Goal: Transaction & Acquisition: Purchase product/service

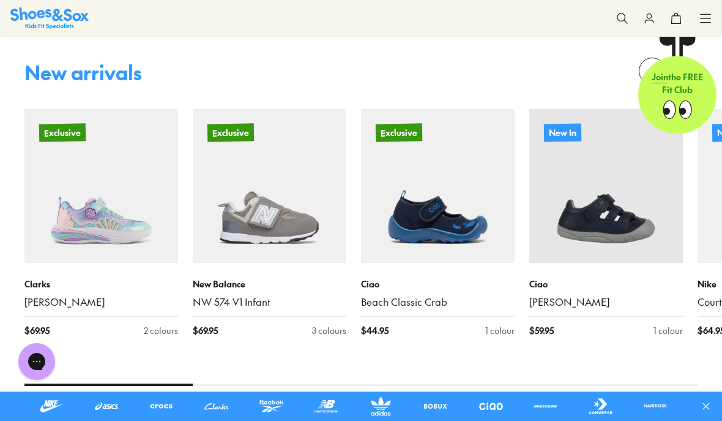
scroll to position [575, 0]
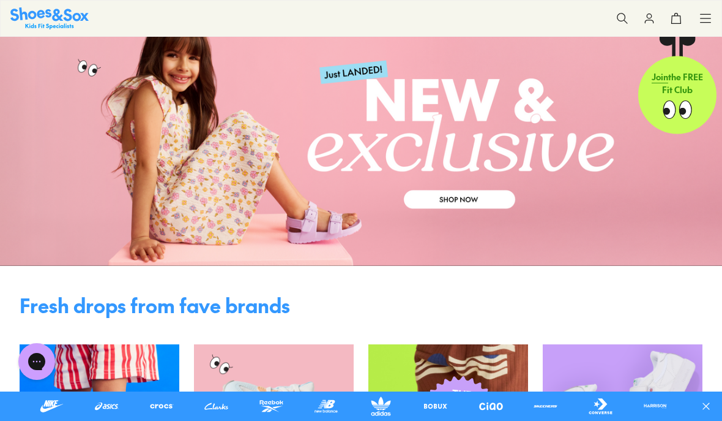
scroll to position [58, 0]
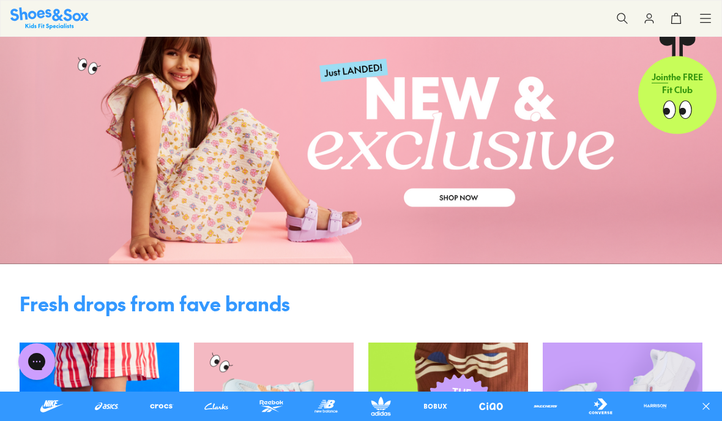
click at [215, 416] on link at bounding box center [217, 406] width 36 height 20
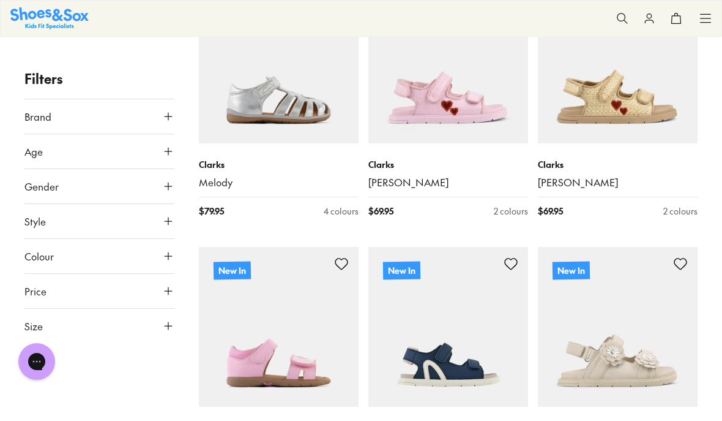
scroll to position [228, 0]
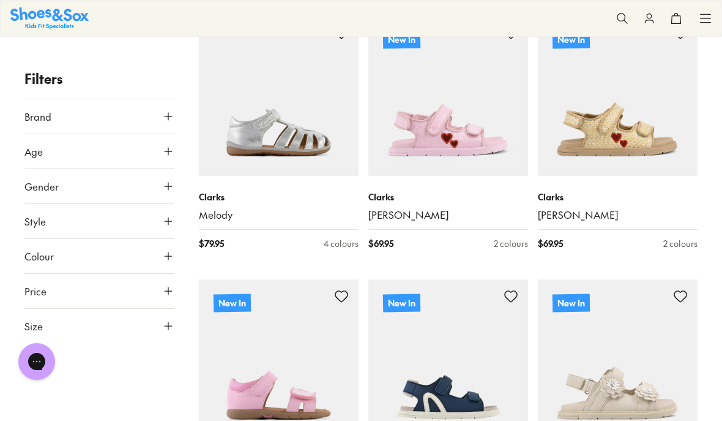
click at [24, 120] on span "Brand" at bounding box center [37, 116] width 27 height 15
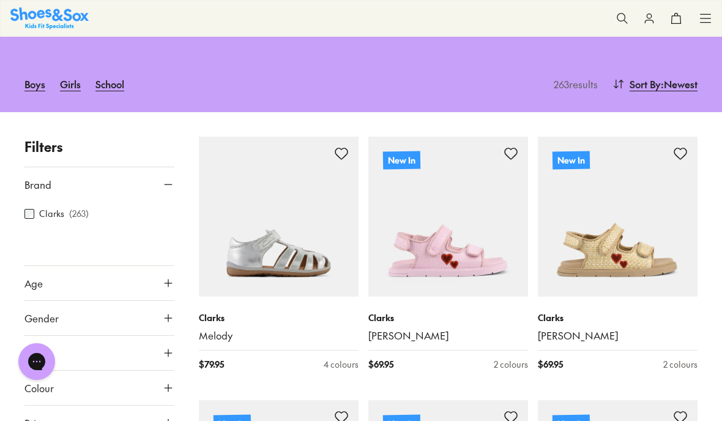
scroll to position [0, 0]
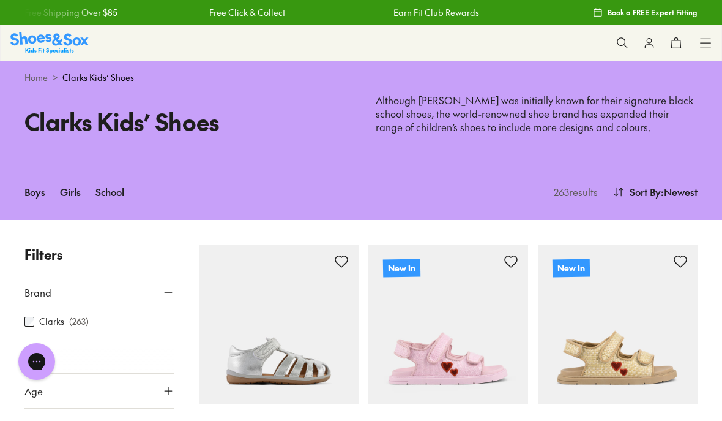
click at [71, 195] on link "Girls" at bounding box center [70, 191] width 21 height 27
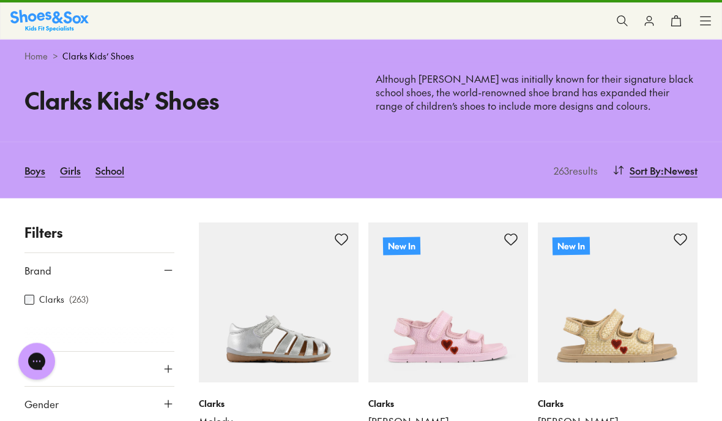
scroll to position [61, 0]
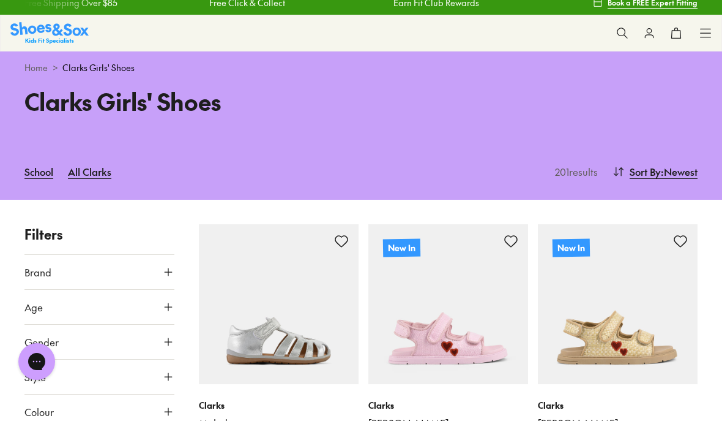
scroll to position [18, 0]
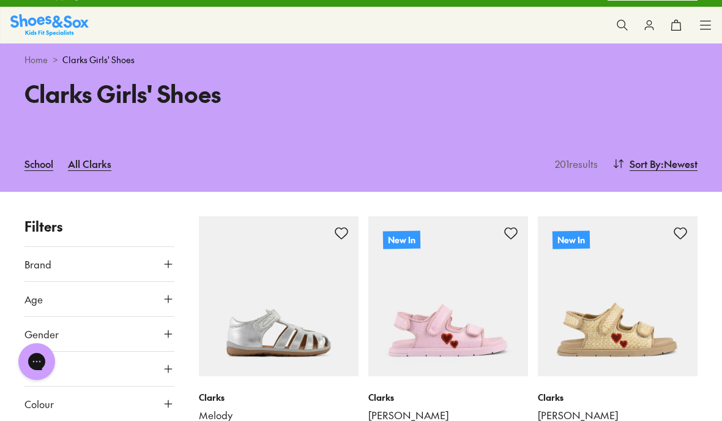
click at [27, 264] on span "Brand" at bounding box center [37, 263] width 27 height 15
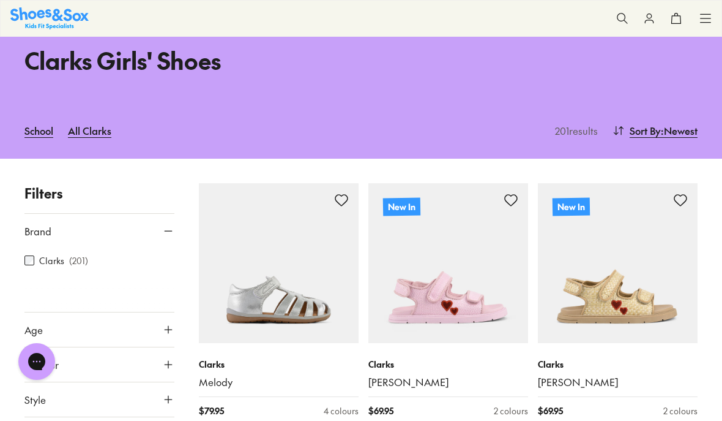
scroll to position [0, 0]
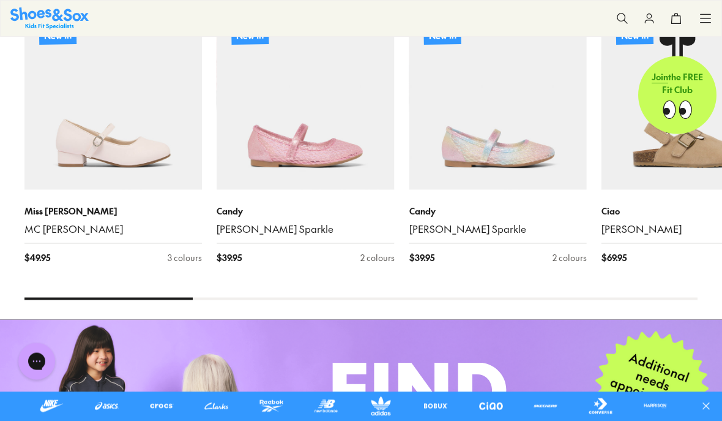
scroll to position [1227, 0]
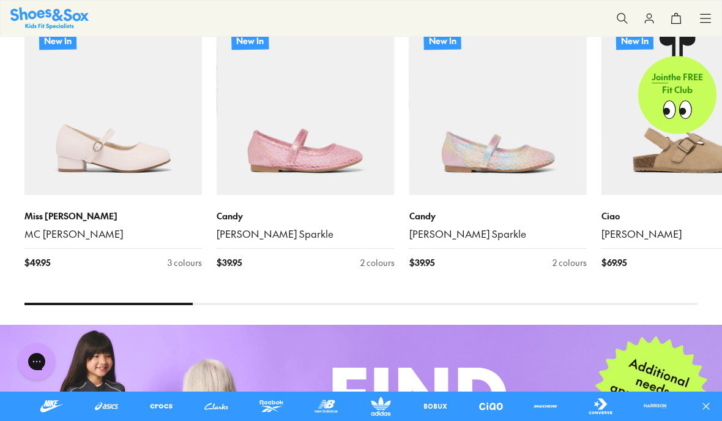
click at [92, 151] on img at bounding box center [113, 106] width 178 height 178
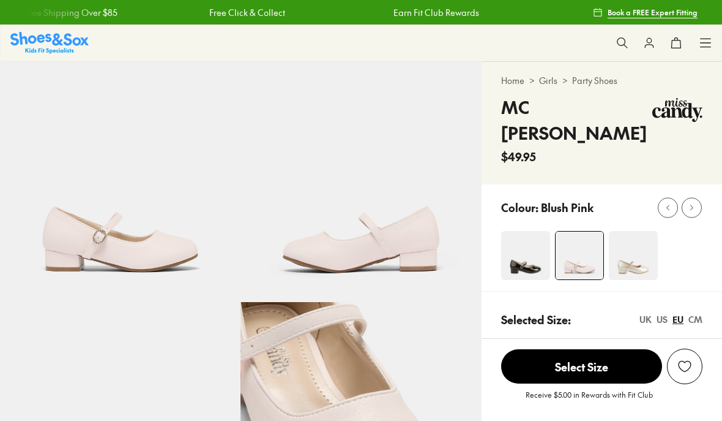
select select "*"
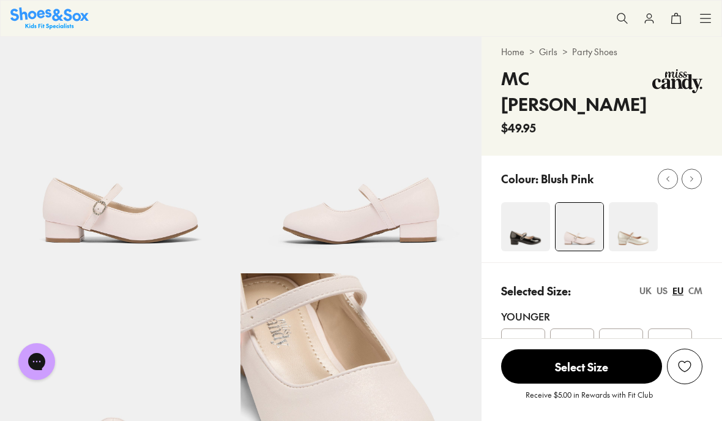
click at [626, 219] on img at bounding box center [633, 226] width 49 height 49
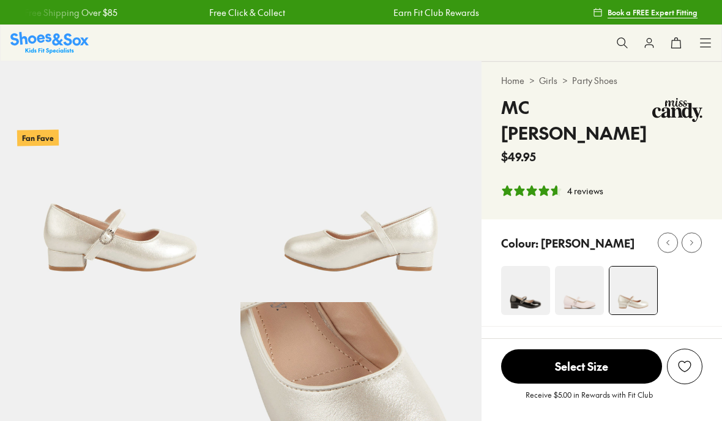
select select "*"
click at [514, 277] on img at bounding box center [525, 290] width 49 height 49
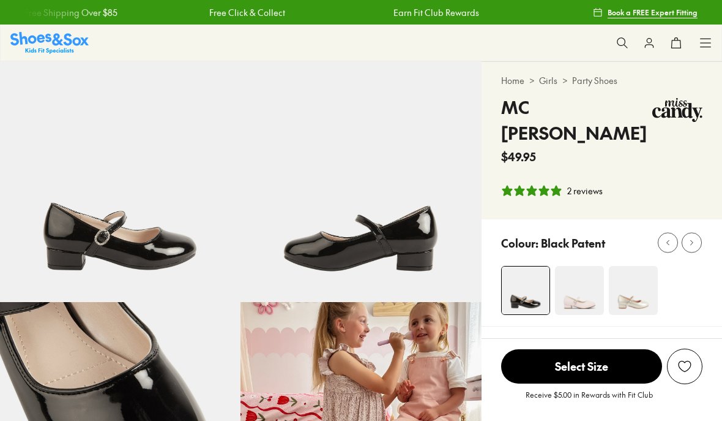
select select "*"
click at [574, 280] on img at bounding box center [579, 290] width 49 height 49
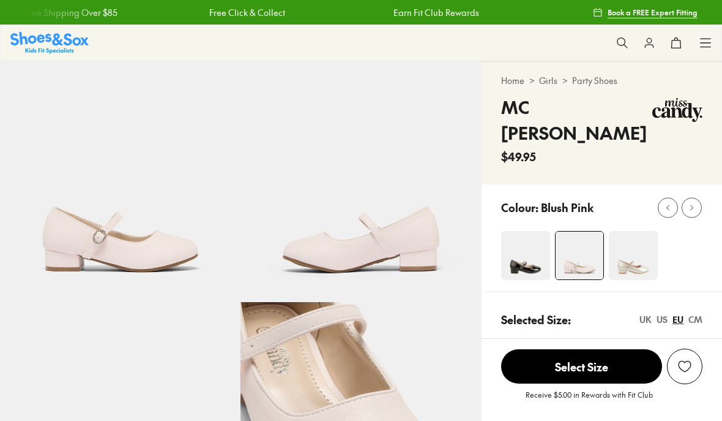
select select "*"
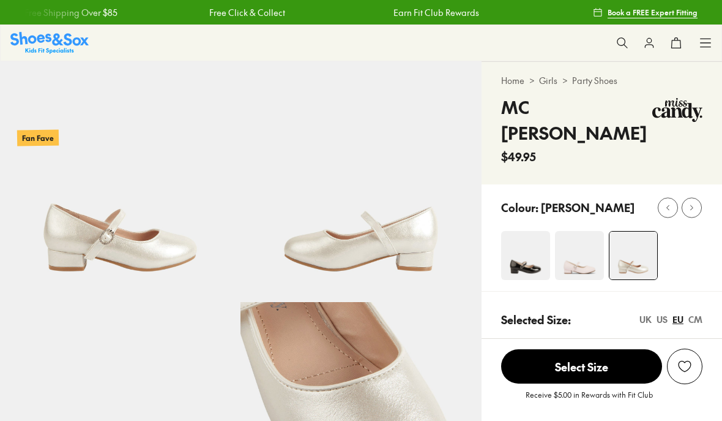
select select "*"
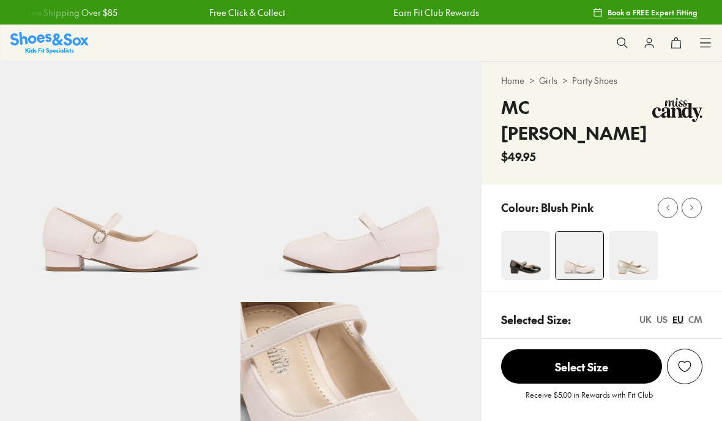
select select "*"
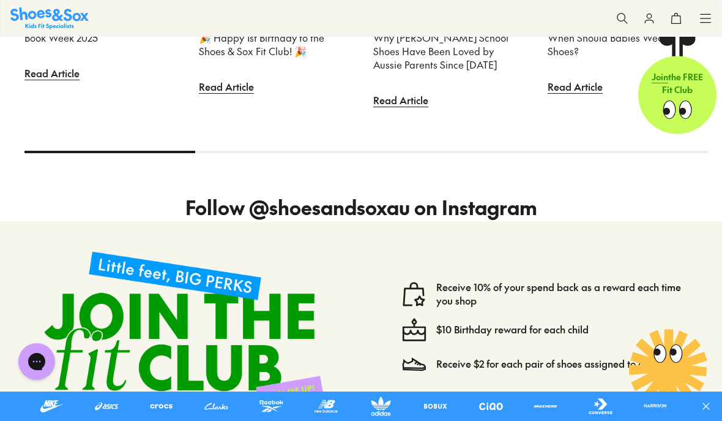
scroll to position [2610, 0]
